Goal: Navigation & Orientation: Find specific page/section

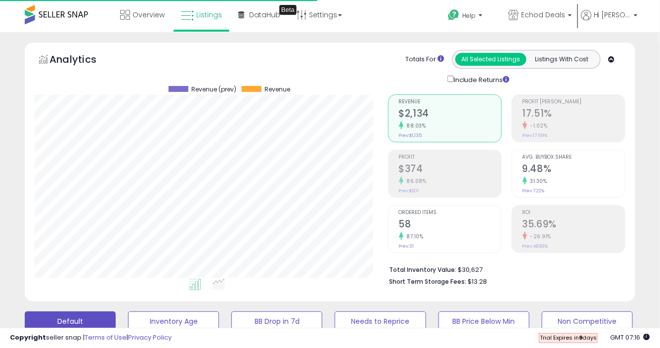
scroll to position [203, 353]
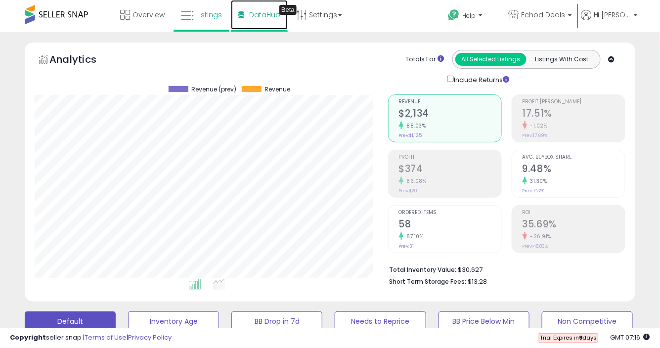
click at [243, 19] on link "DataHub Beta" at bounding box center [259, 15] width 57 height 30
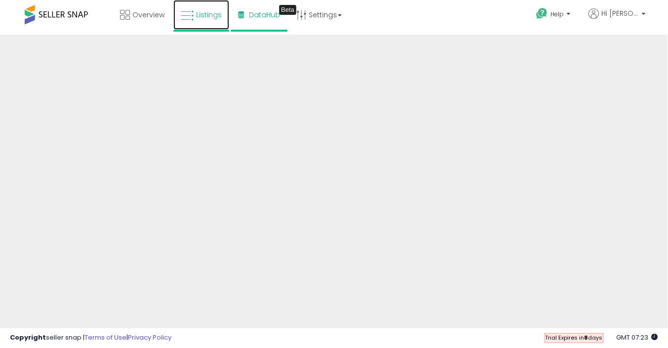
click at [194, 22] on link "Listings" at bounding box center [201, 15] width 56 height 30
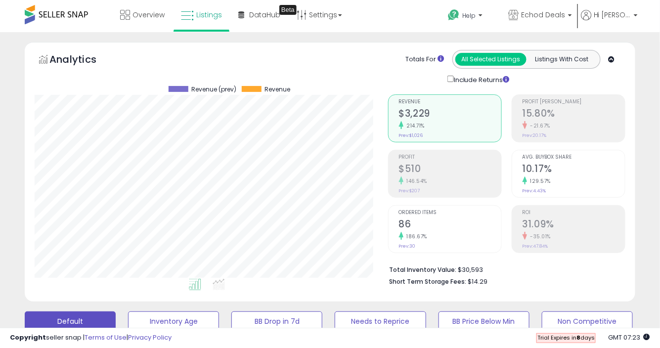
scroll to position [203, 353]
